Goal: Task Accomplishment & Management: Complete application form

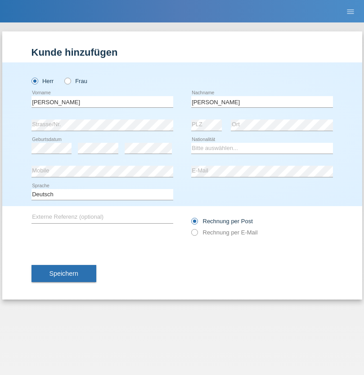
type input "Teixeira"
select select "PT"
select select "C"
select select "01"
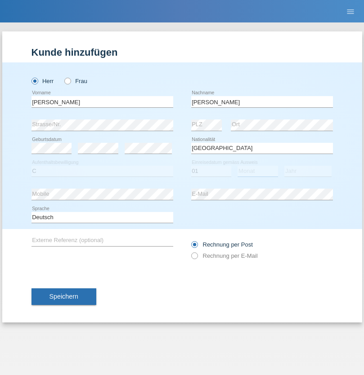
select select "01"
select select "2013"
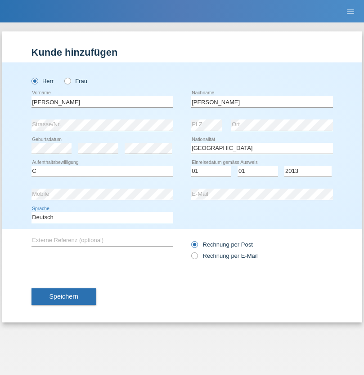
select select "en"
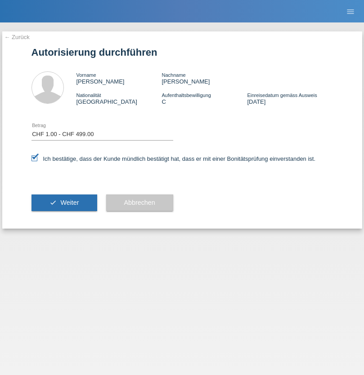
select select "1"
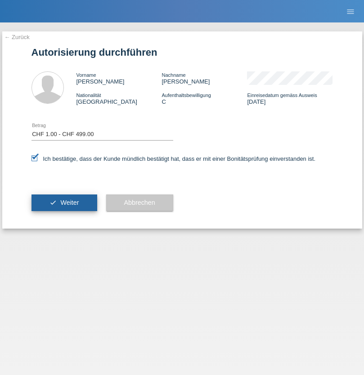
click at [64, 203] on span "Weiter" at bounding box center [69, 202] width 18 height 7
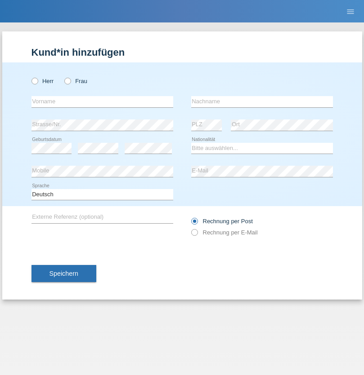
radio input "true"
click at [102, 102] on input "text" at bounding box center [102, 101] width 142 height 11
type input "[PERSON_NAME]"
click at [262, 102] on input "text" at bounding box center [262, 101] width 142 height 11
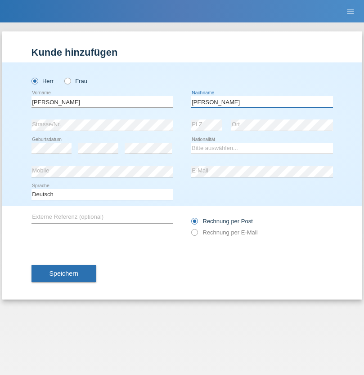
type input "[PERSON_NAME]"
select select "IT"
select select "C"
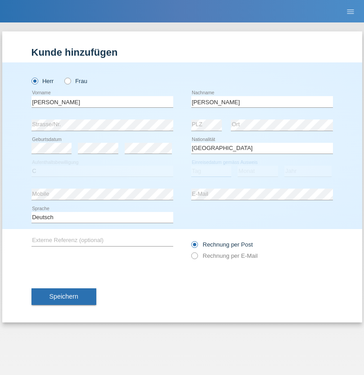
select select "26"
select select "06"
select select "2001"
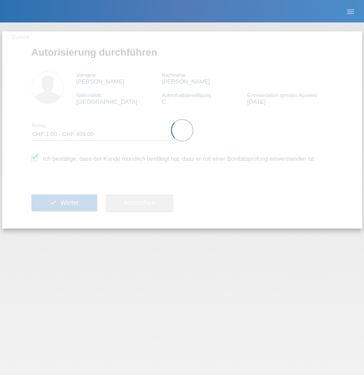
select select "1"
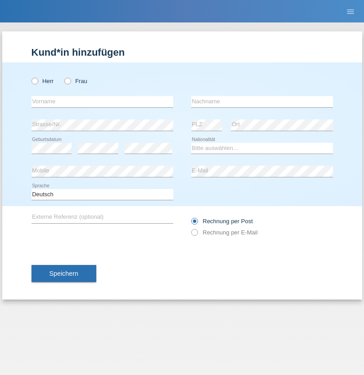
radio input "true"
click at [102, 102] on input "text" at bounding box center [102, 101] width 142 height 11
type input "Shanas"
click at [262, 102] on input "text" at bounding box center [262, 101] width 142 height 11
type input "Baranati"
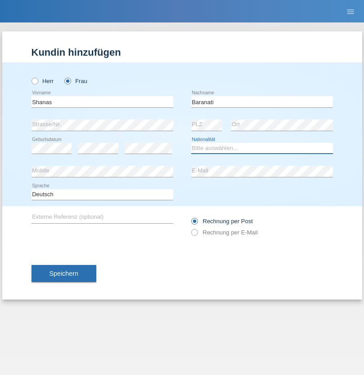
select select "CH"
